Goal: Task Accomplishment & Management: Use online tool/utility

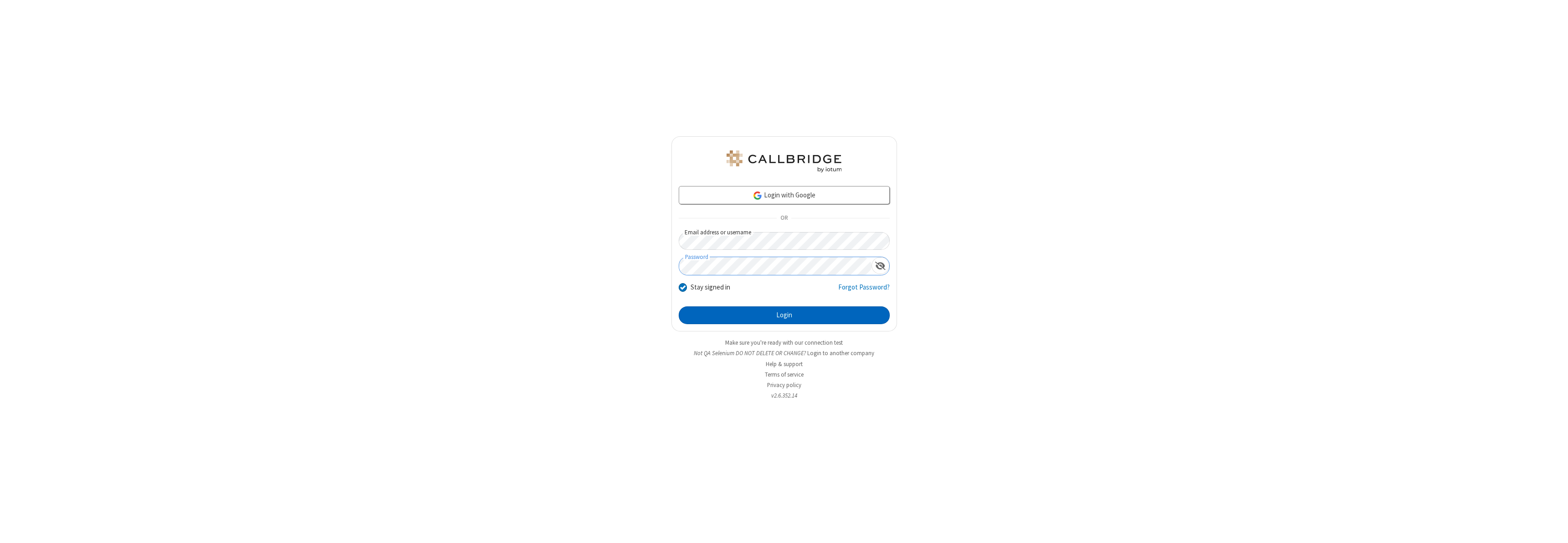
click at [784, 315] on button "Login" at bounding box center [783, 315] width 211 height 18
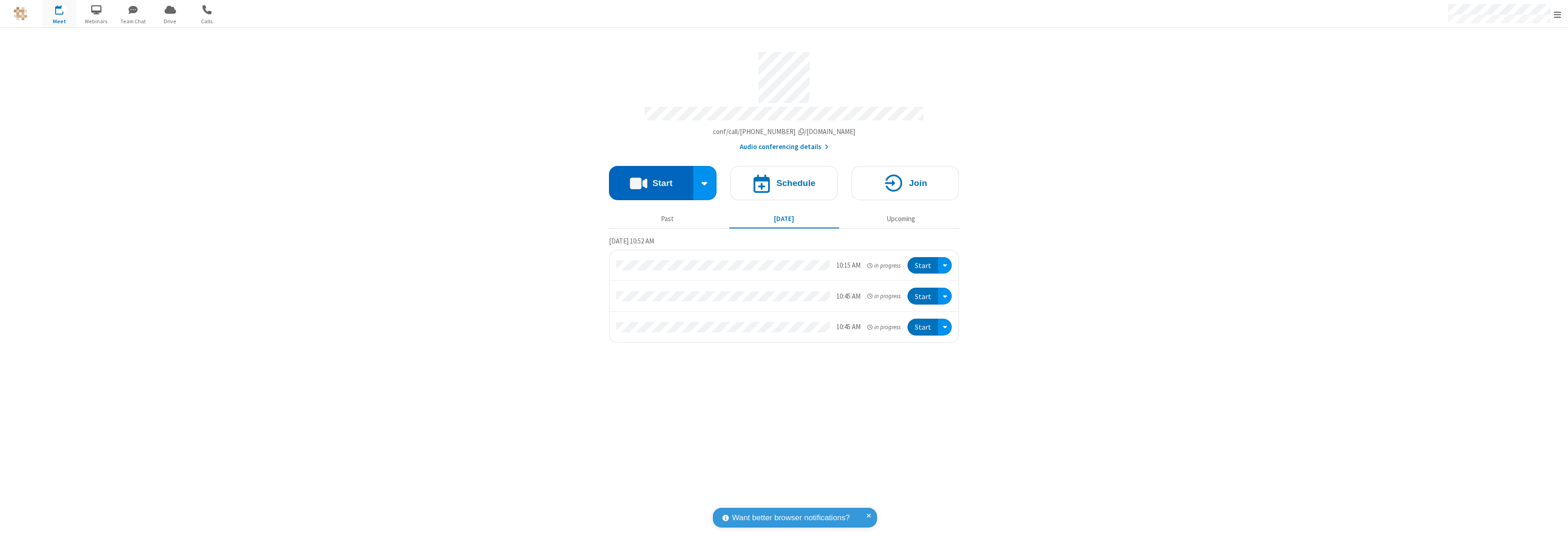
click at [651, 179] on button "Start" at bounding box center [651, 183] width 84 height 34
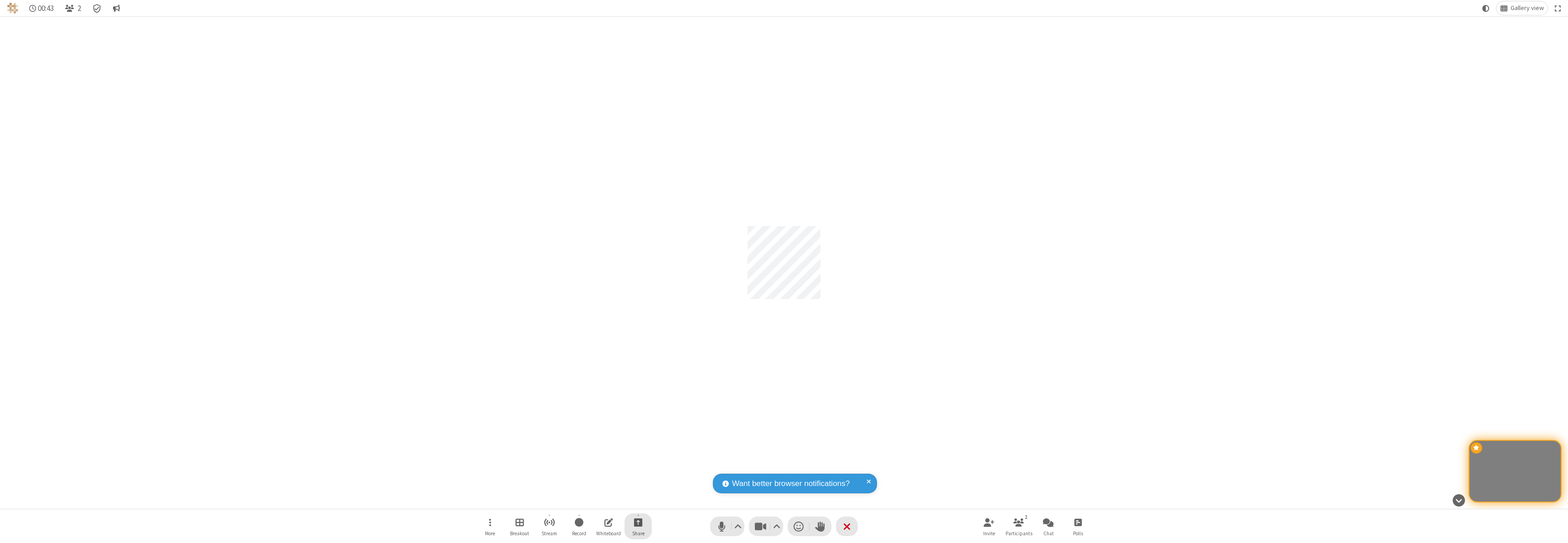
click at [638, 522] on span "Start sharing" at bounding box center [638, 522] width 9 height 12
click at [601, 500] on span "Share my screen" at bounding box center [601, 500] width 10 height 7
drag, startPoint x: 601, startPoint y: 500, endPoint x: 499, endPoint y: 83, distance: 429.3
click at [601, 171] on div "Participant" at bounding box center [784, 262] width 1568 height 492
